Goal: Communication & Community: Participate in discussion

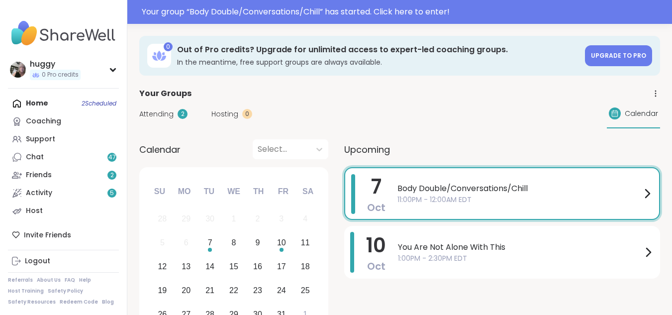
click at [389, 184] on div "[DATE] Body Double/Conversations/Chill 11:00PM - 12:00AM EDT" at bounding box center [502, 193] width 316 height 53
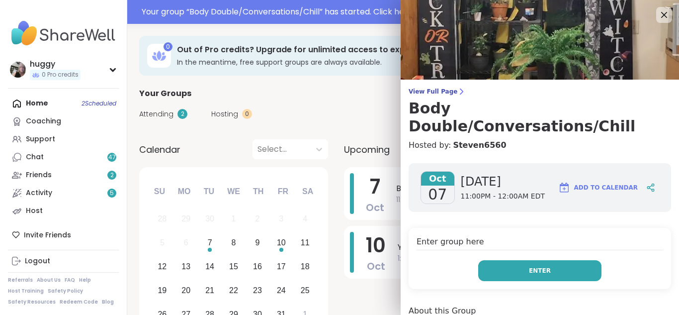
click at [511, 260] on button "Enter" at bounding box center [540, 270] width 123 height 21
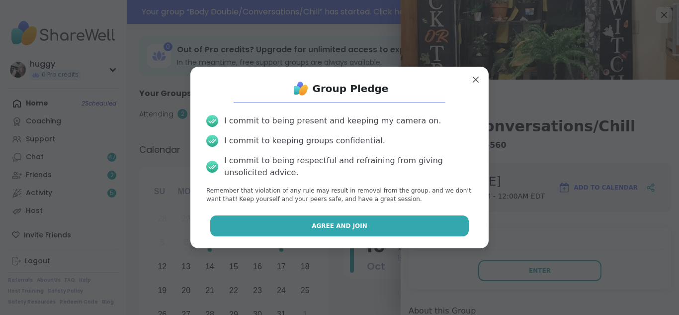
click at [437, 217] on button "Agree and Join" at bounding box center [339, 225] width 259 height 21
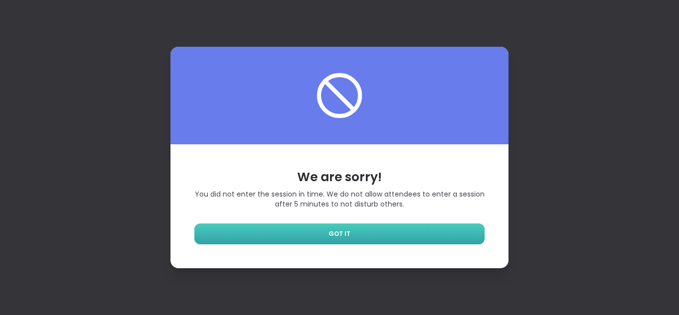
click at [339, 229] on span "GOT IT" at bounding box center [340, 233] width 22 height 9
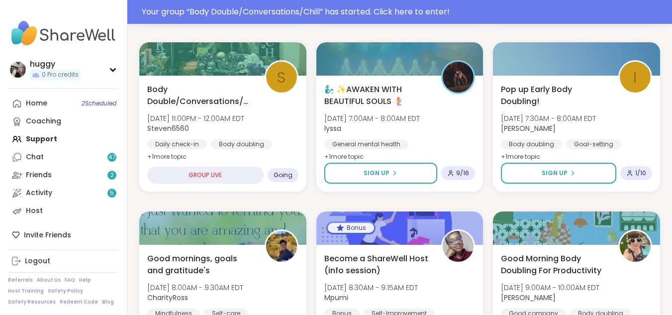
scroll to position [311, 0]
